Goal: Find specific page/section: Find specific page/section

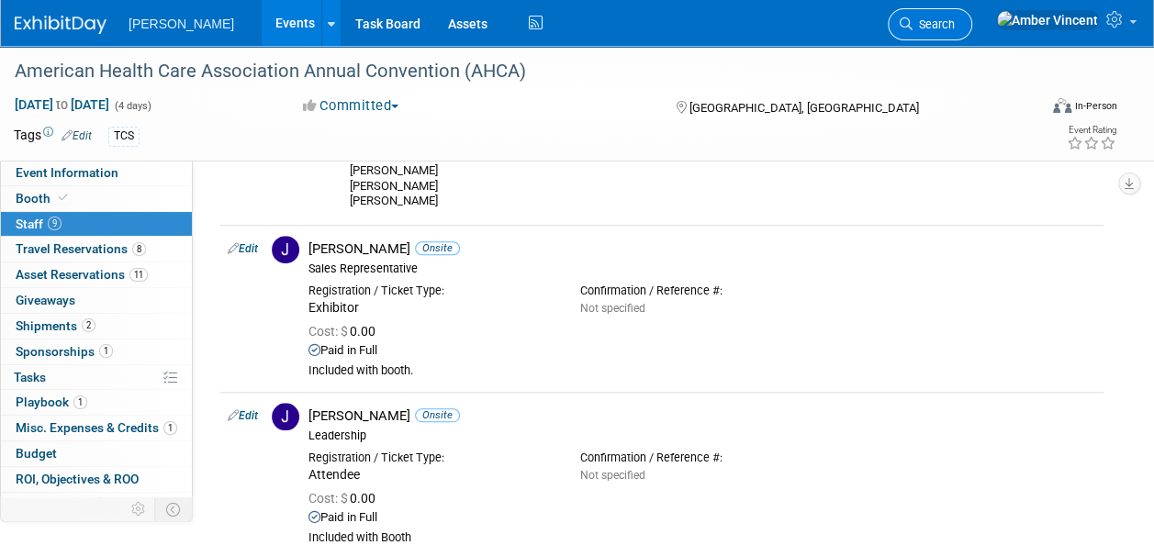
click at [955, 30] on span "Search" at bounding box center [933, 24] width 42 height 14
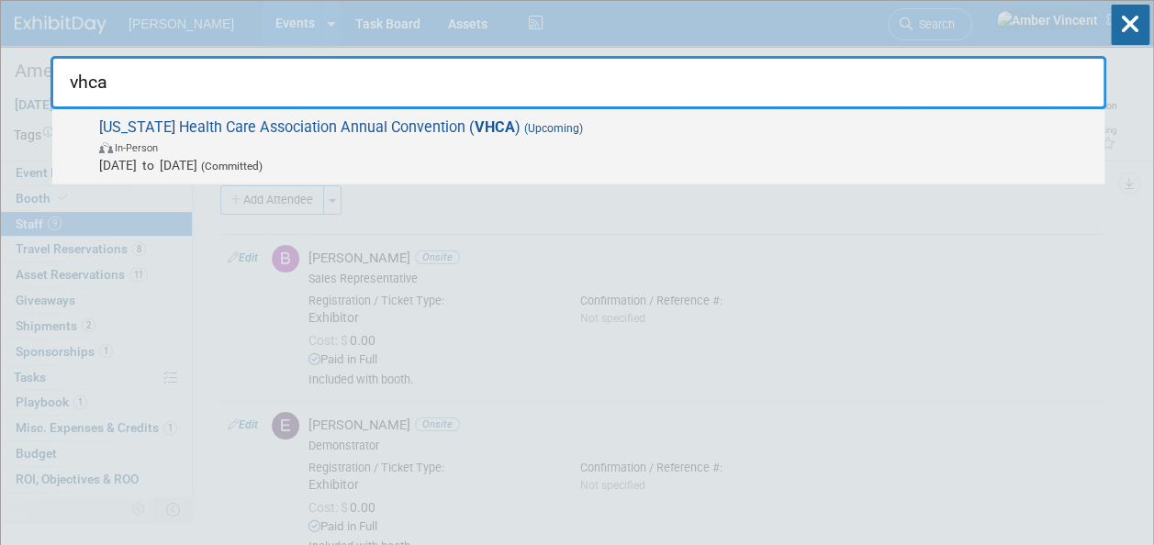
type input "vhca"
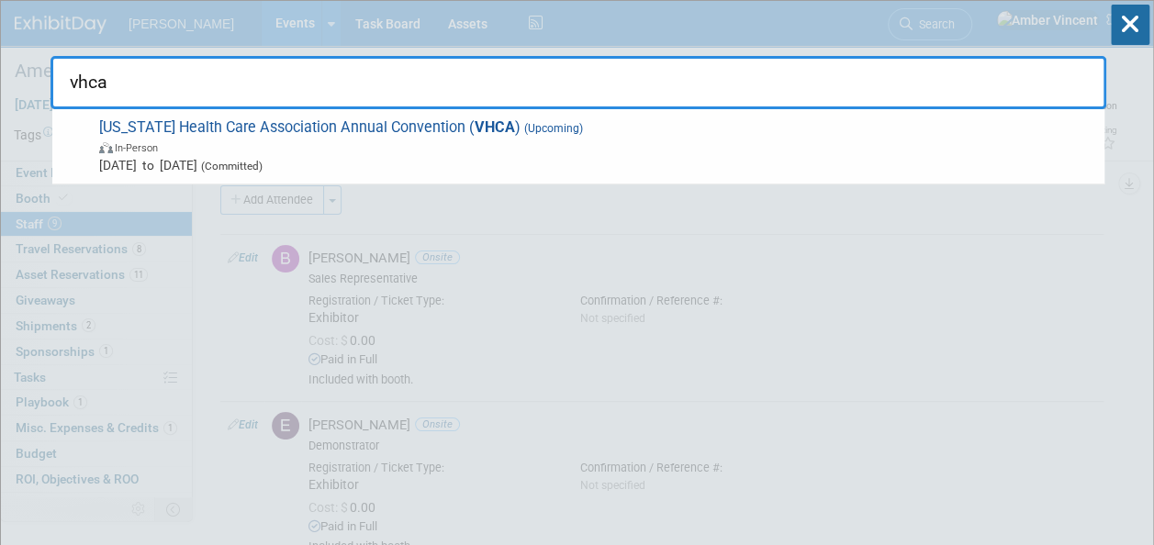
click at [483, 159] on span "[DATE] to [DATE] (Committed)" at bounding box center [597, 165] width 996 height 18
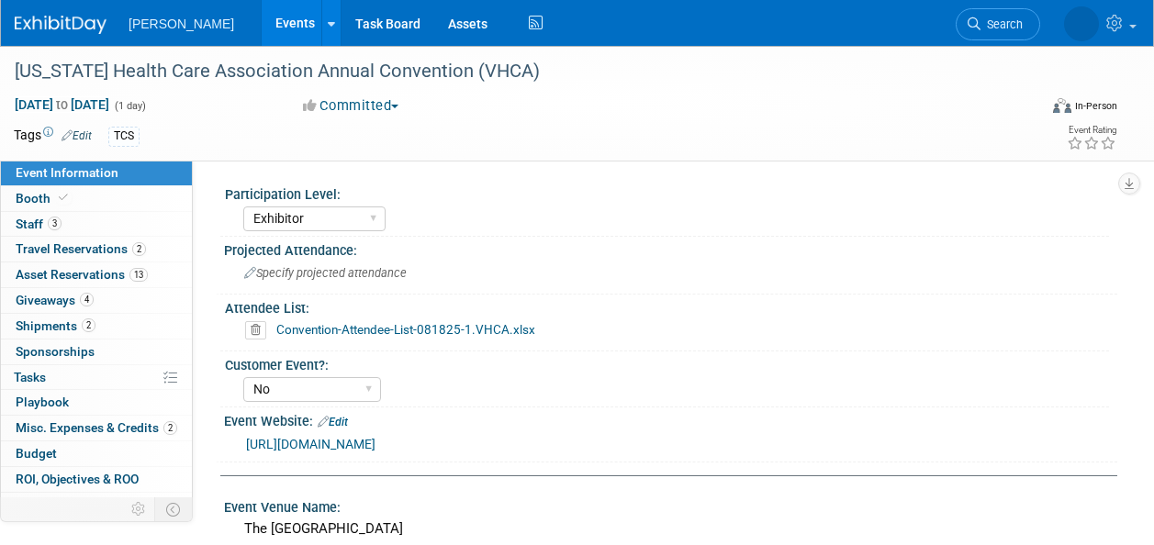
select select "Exhibitor"
select select "No"
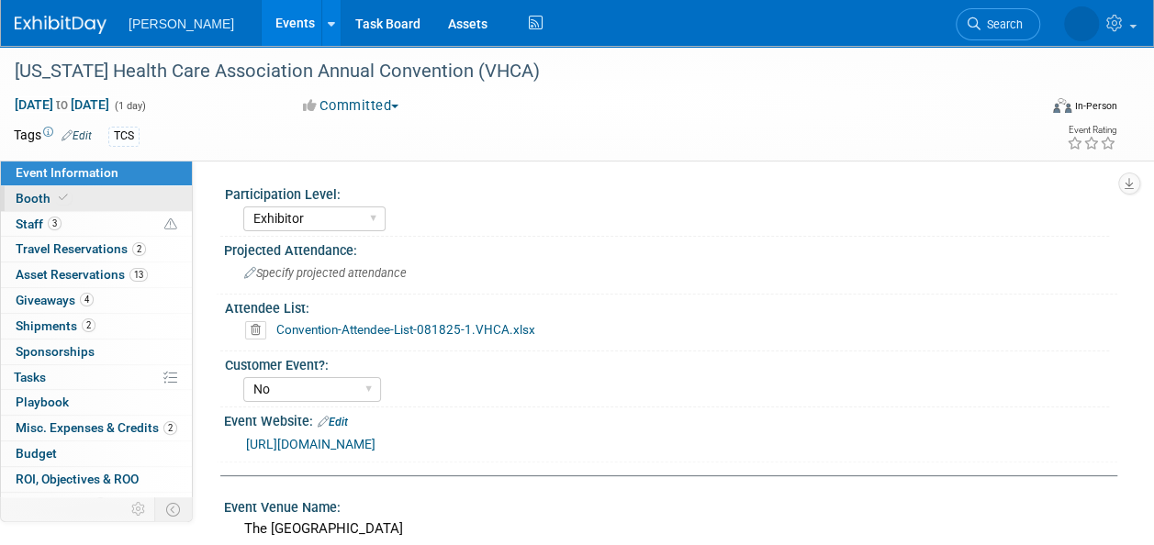
click at [46, 202] on span "Booth" at bounding box center [44, 198] width 56 height 15
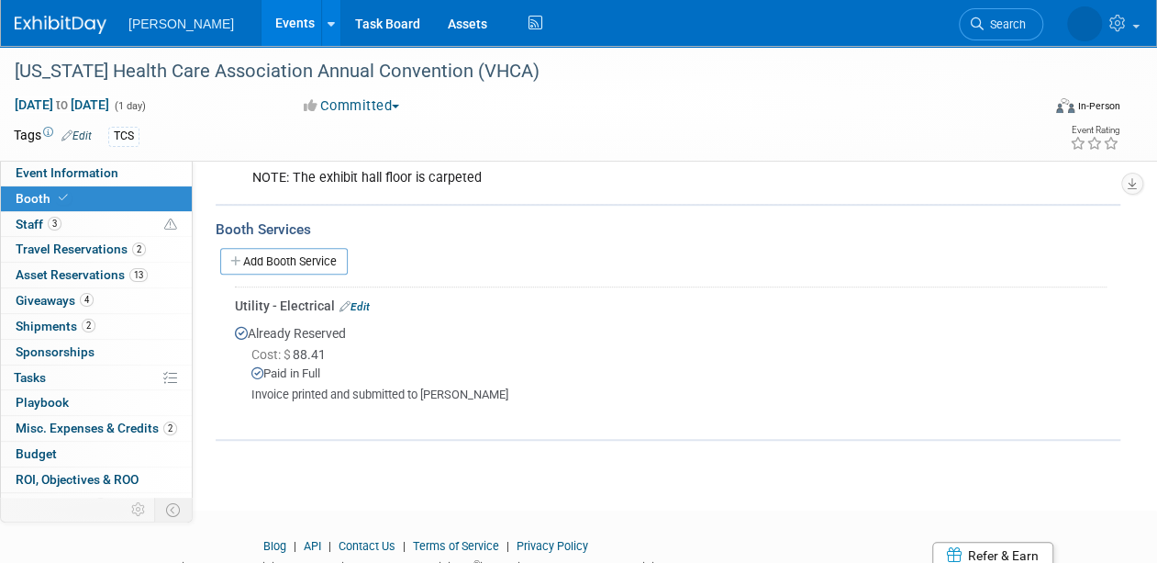
scroll to position [427, 0]
